Goal: Information Seeking & Learning: Check status

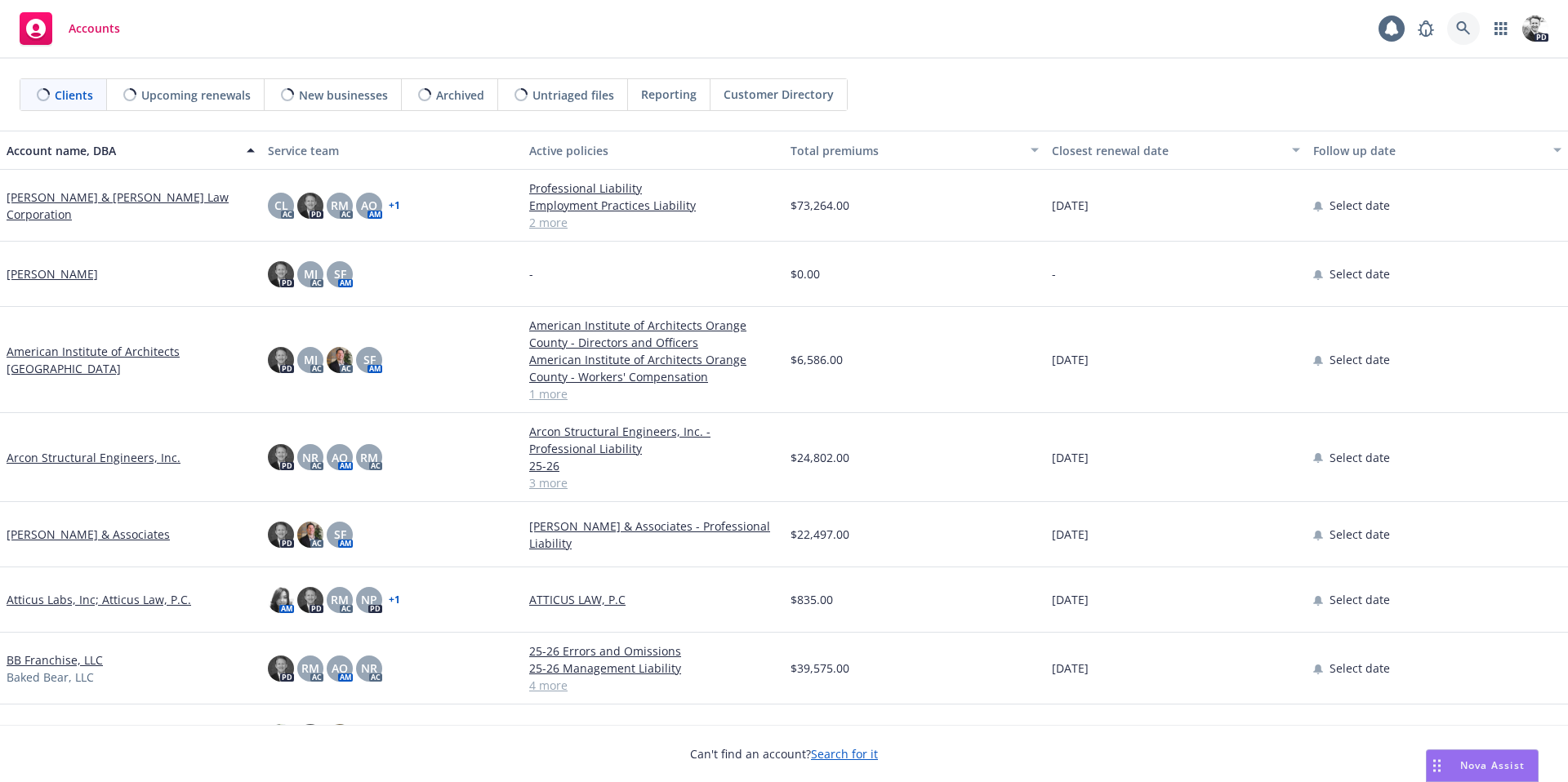
click at [1456, 29] on icon at bounding box center [1463, 28] width 15 height 15
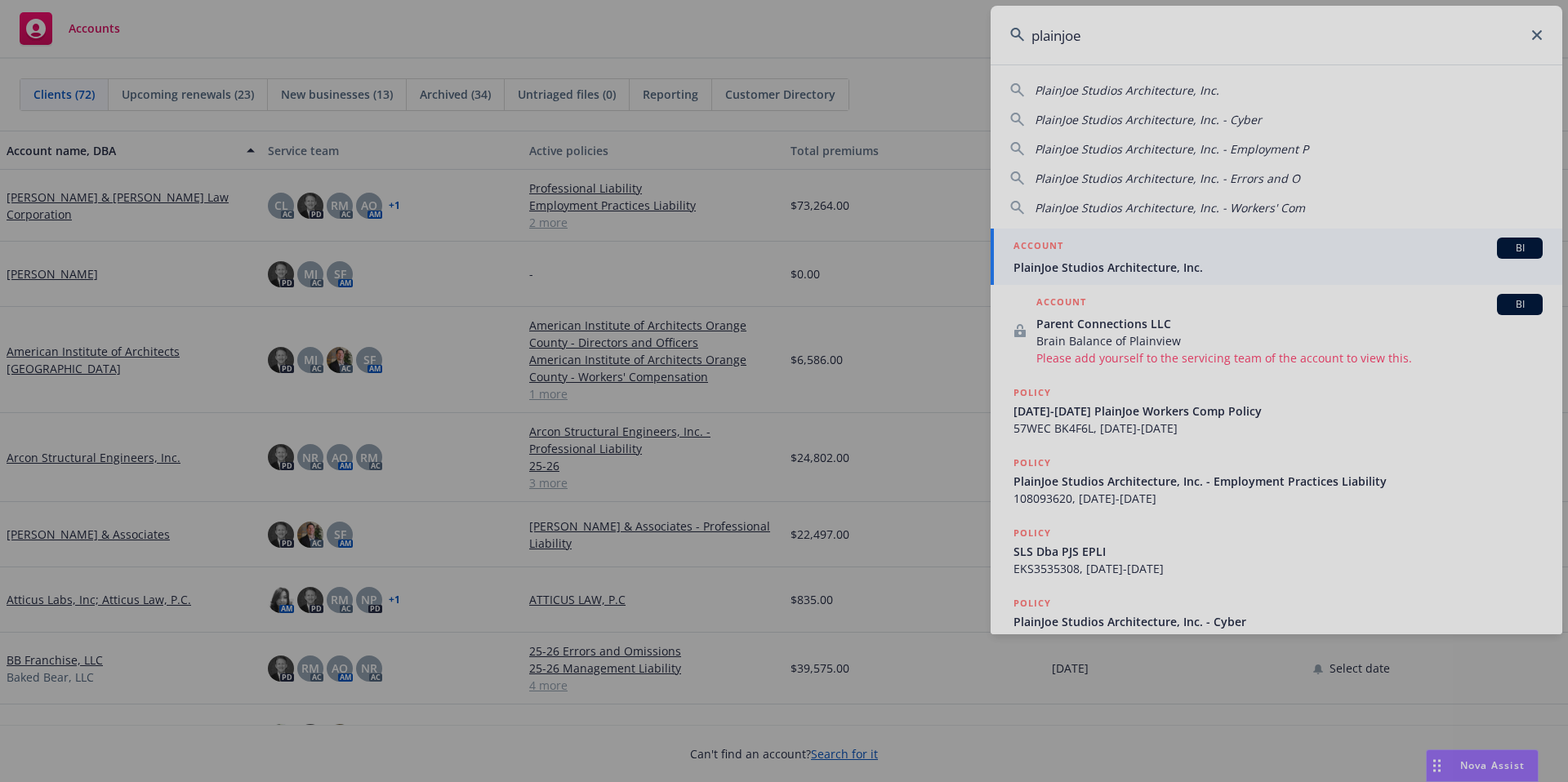
type input "plainjoe"
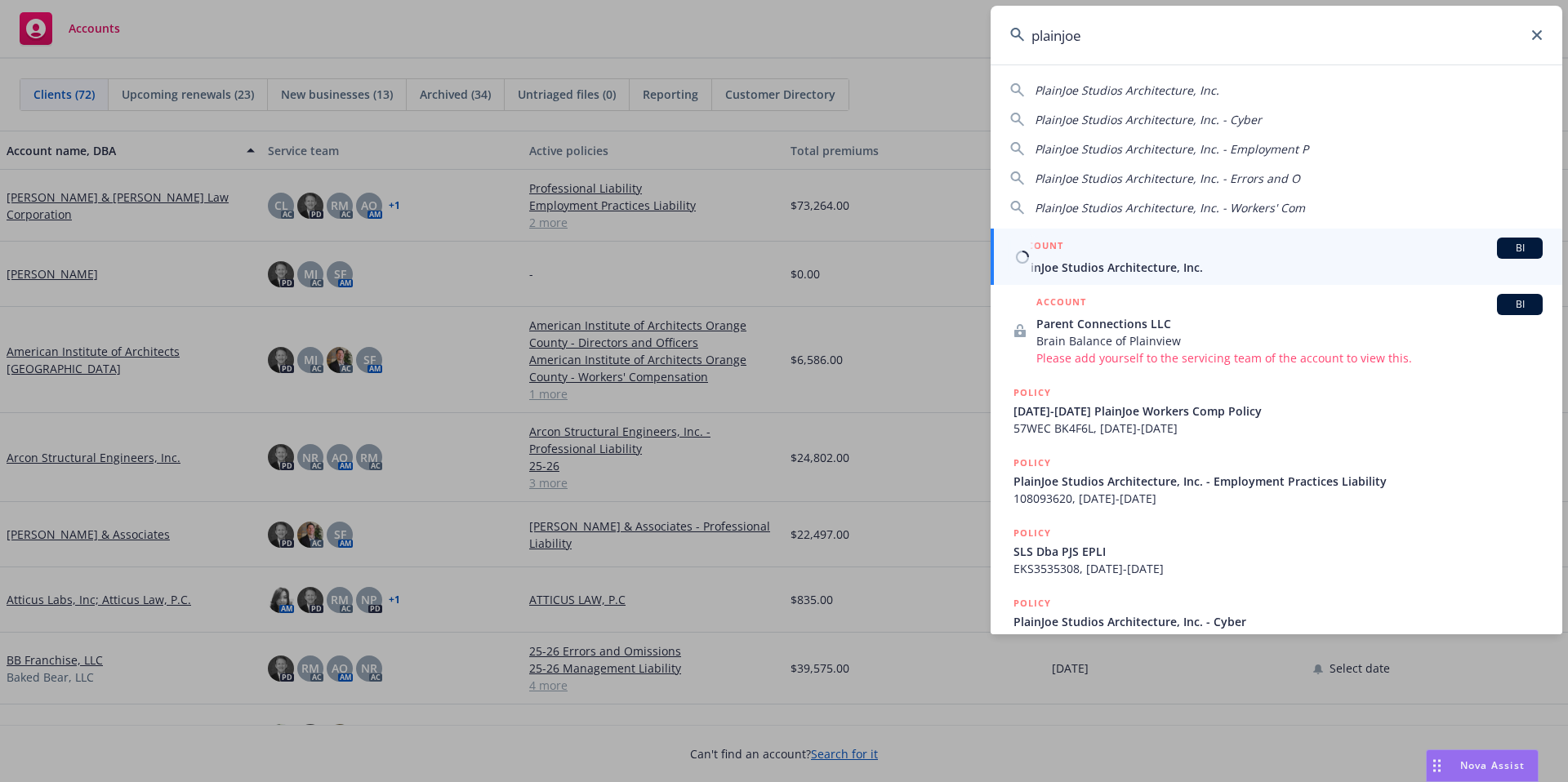
click at [1100, 277] on link "ACCOUNT BI PlainJoe Studios Architecture, Inc." at bounding box center [1276, 257] width 572 height 56
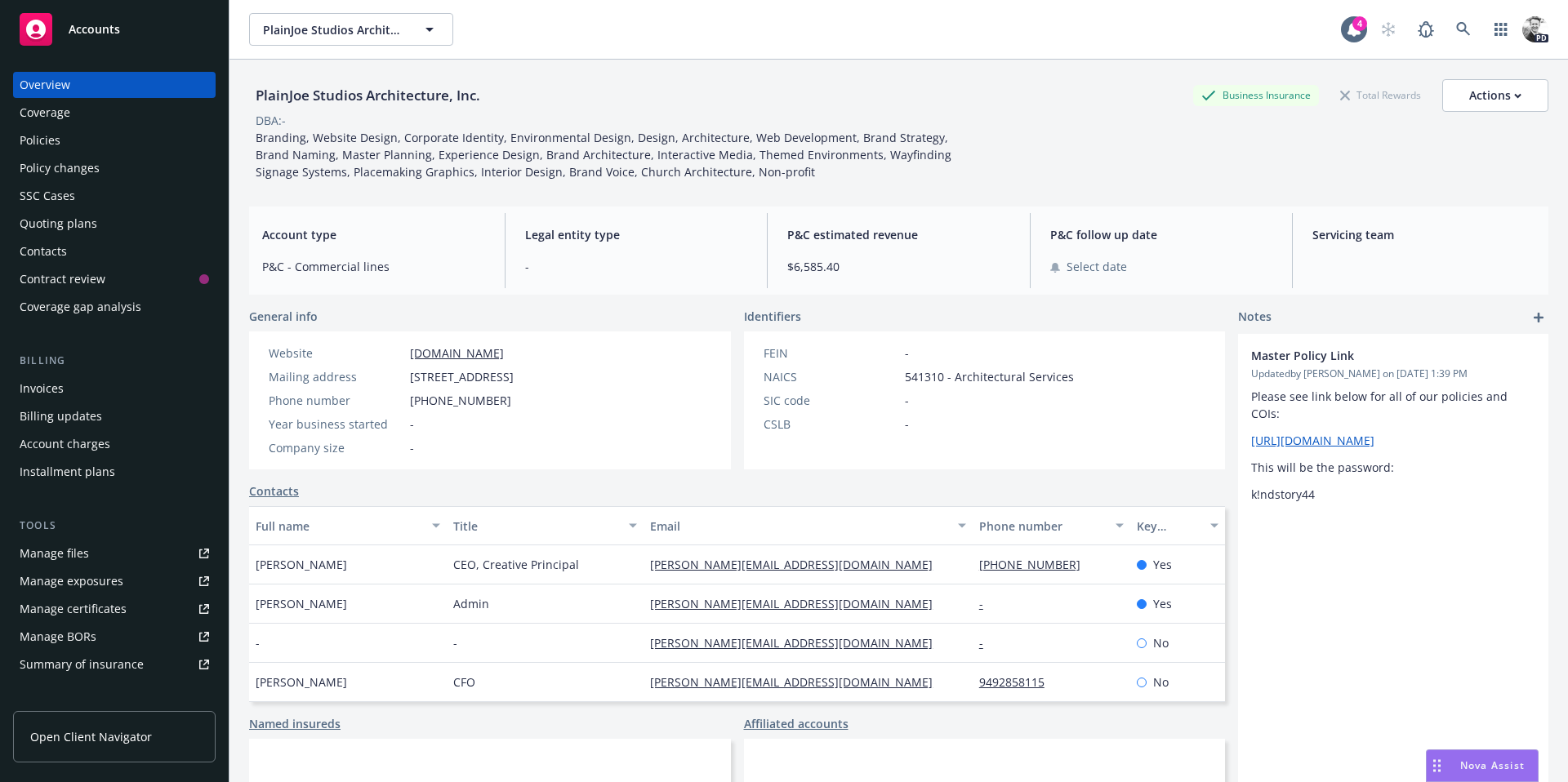
scroll to position [70, 0]
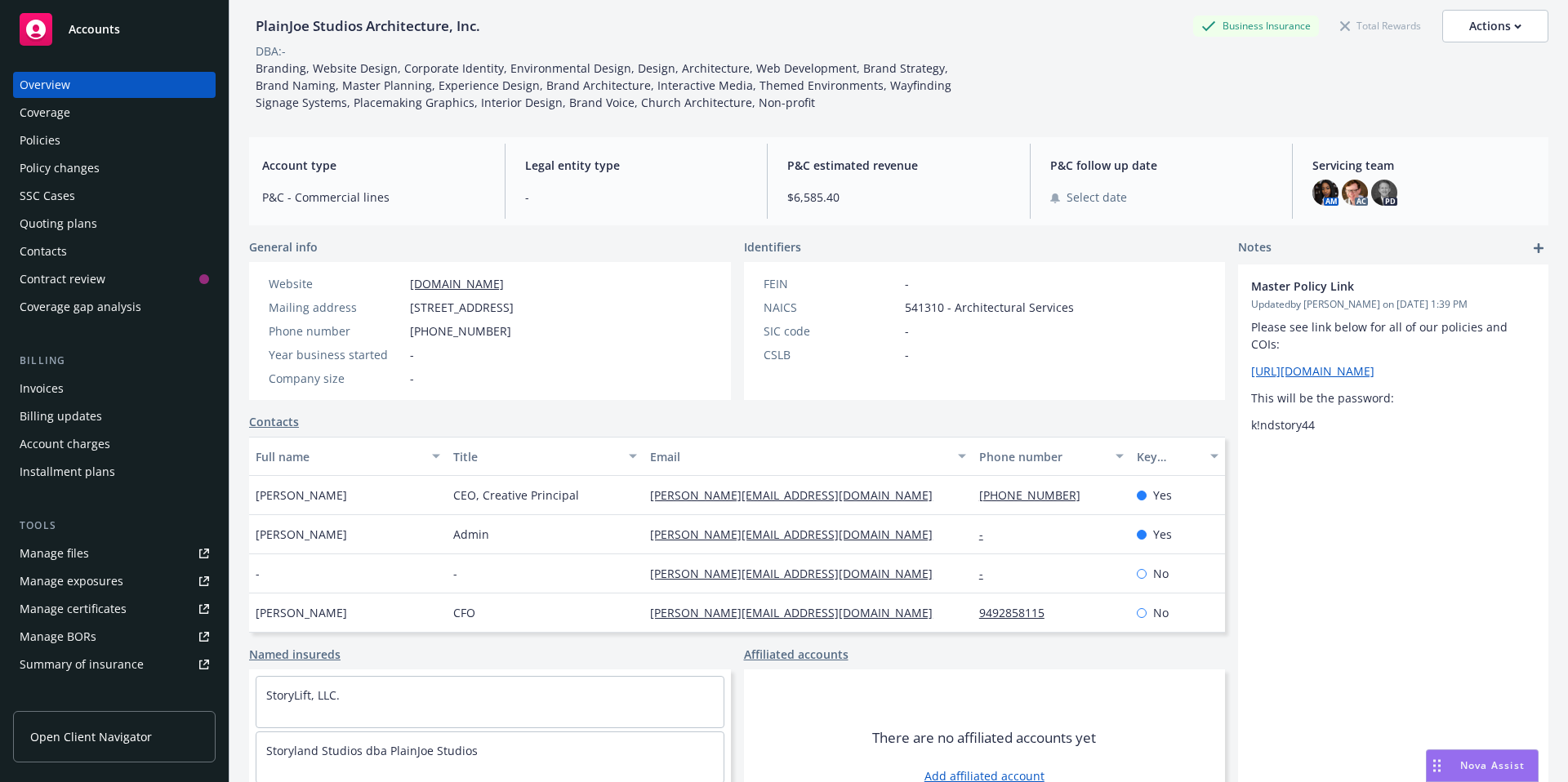
click at [49, 127] on div "Policies" at bounding box center [40, 140] width 41 height 26
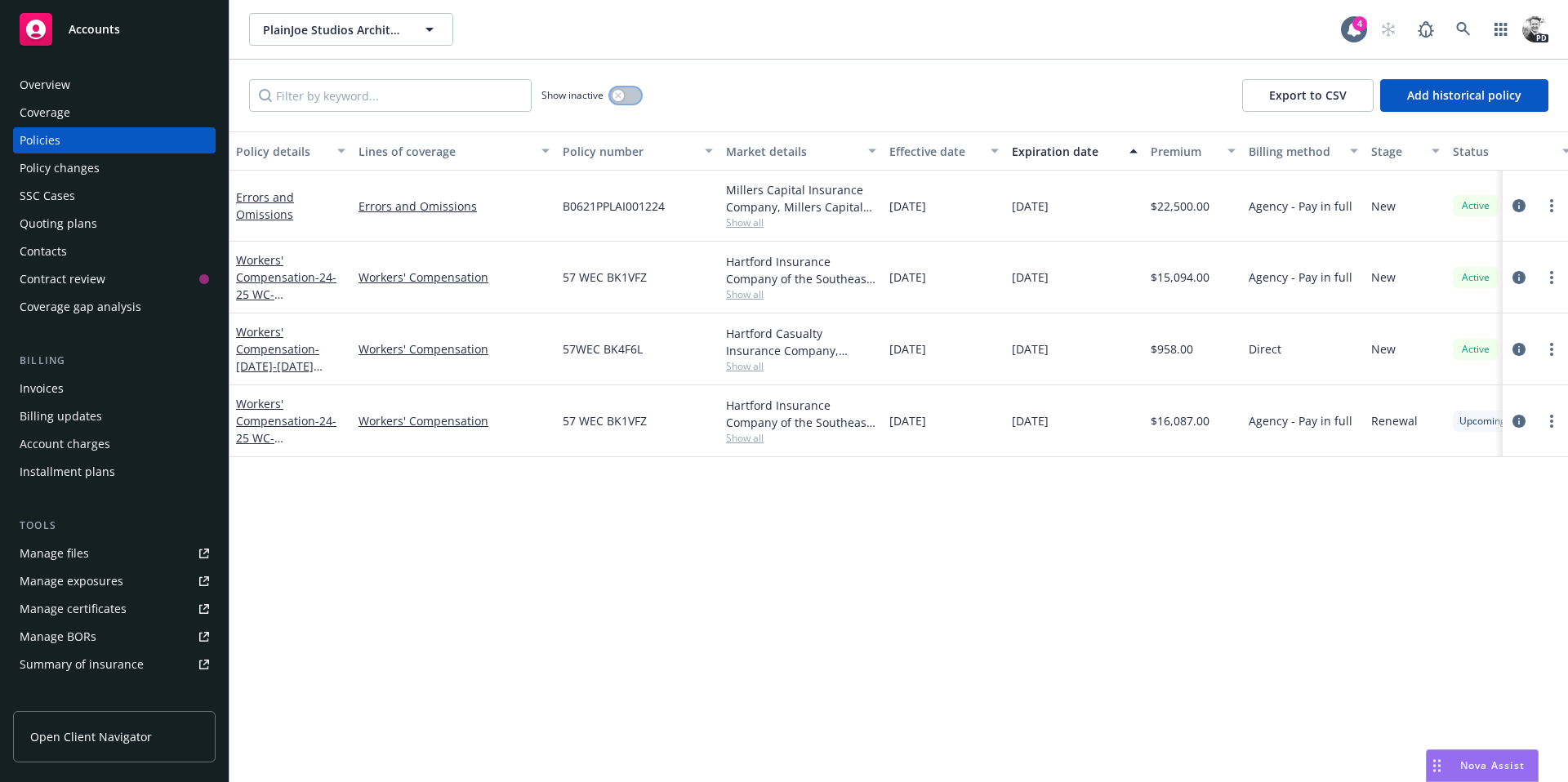
click at [616, 97] on icon "button" at bounding box center [618, 95] width 6 height 6
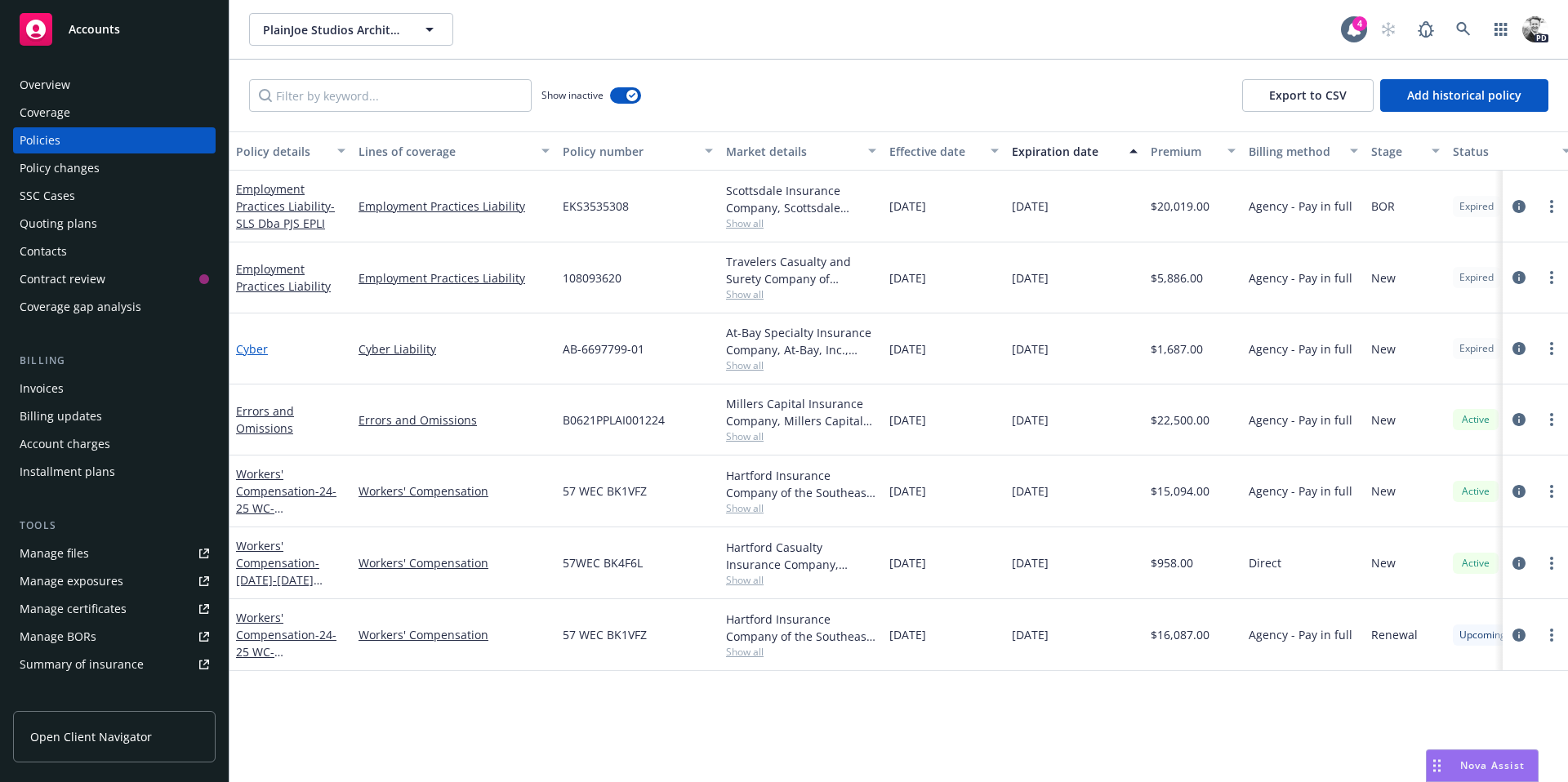
click at [262, 349] on link "Cyber" at bounding box center [251, 349] width 32 height 16
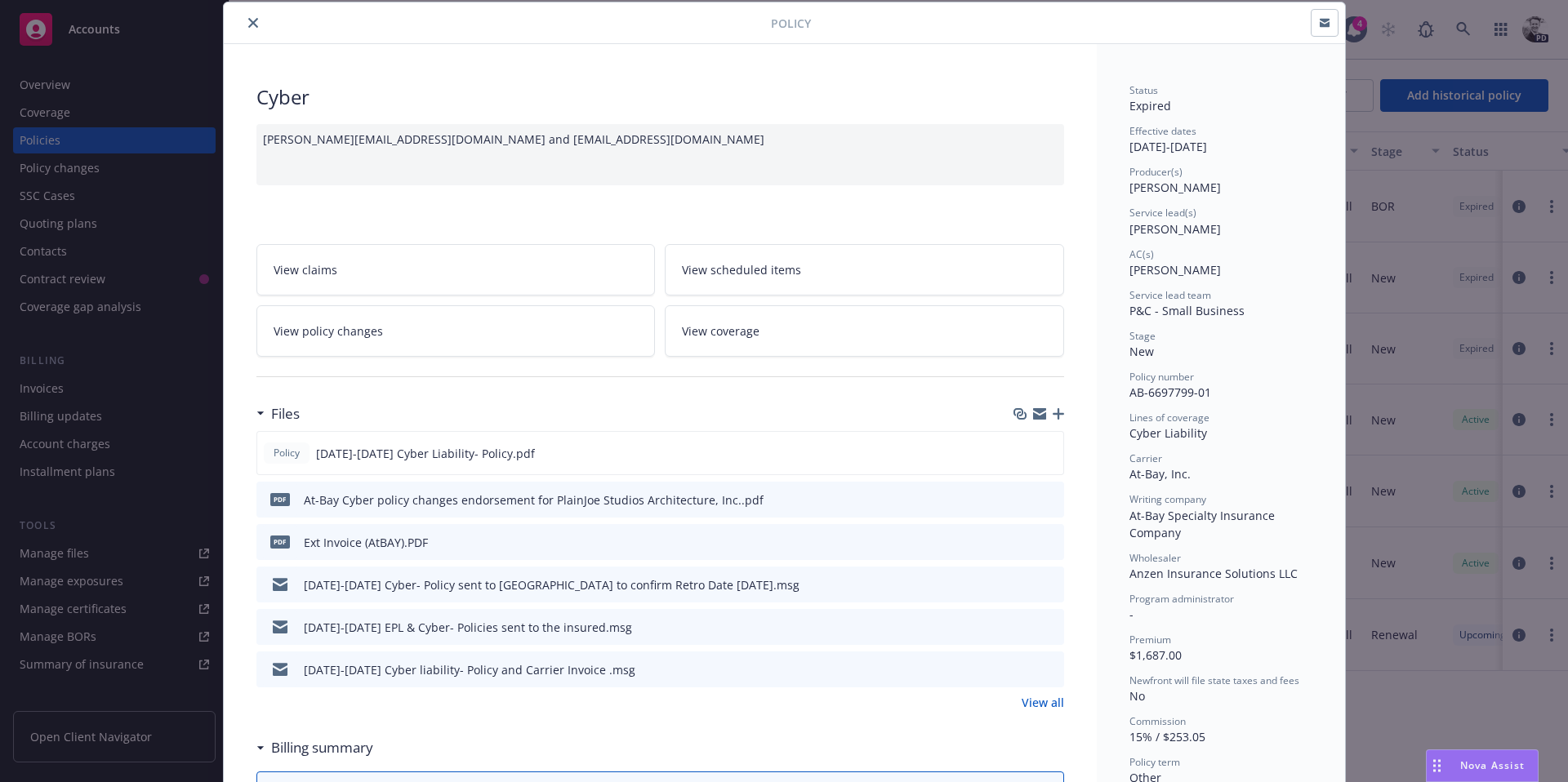
scroll to position [51, 0]
click at [1050, 453] on icon "preview file" at bounding box center [1047, 452] width 15 height 12
click at [248, 23] on icon "close" at bounding box center [253, 22] width 10 height 10
